Goal: Task Accomplishment & Management: Complete application form

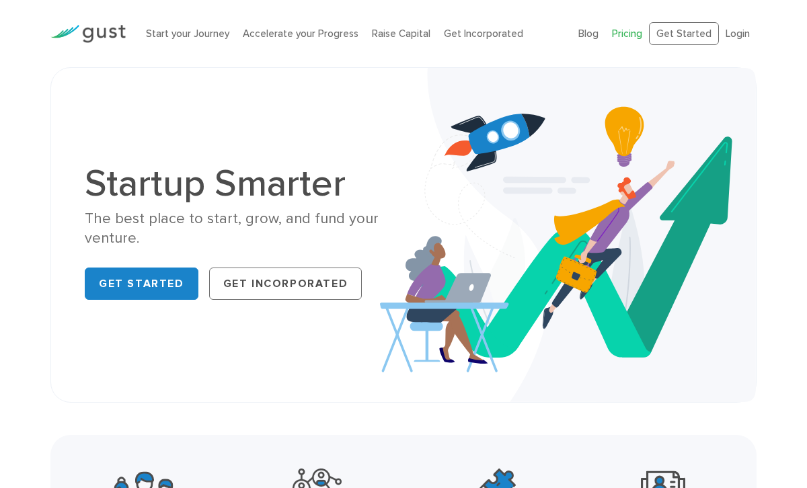
click at [641, 38] on link "Pricing" at bounding box center [627, 34] width 30 height 12
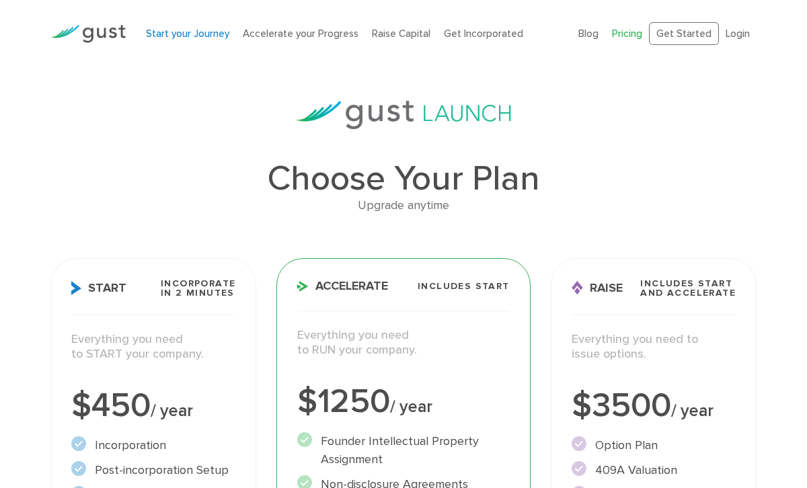
click at [195, 30] on link "Start your Journey" at bounding box center [187, 34] width 83 height 12
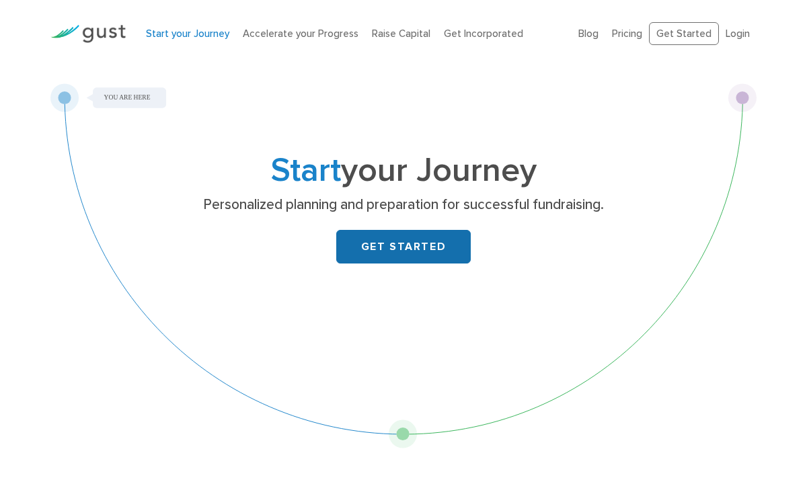
click at [423, 250] on link "GET STARTED" at bounding box center [403, 247] width 135 height 34
